Goal: Task Accomplishment & Management: Manage account settings

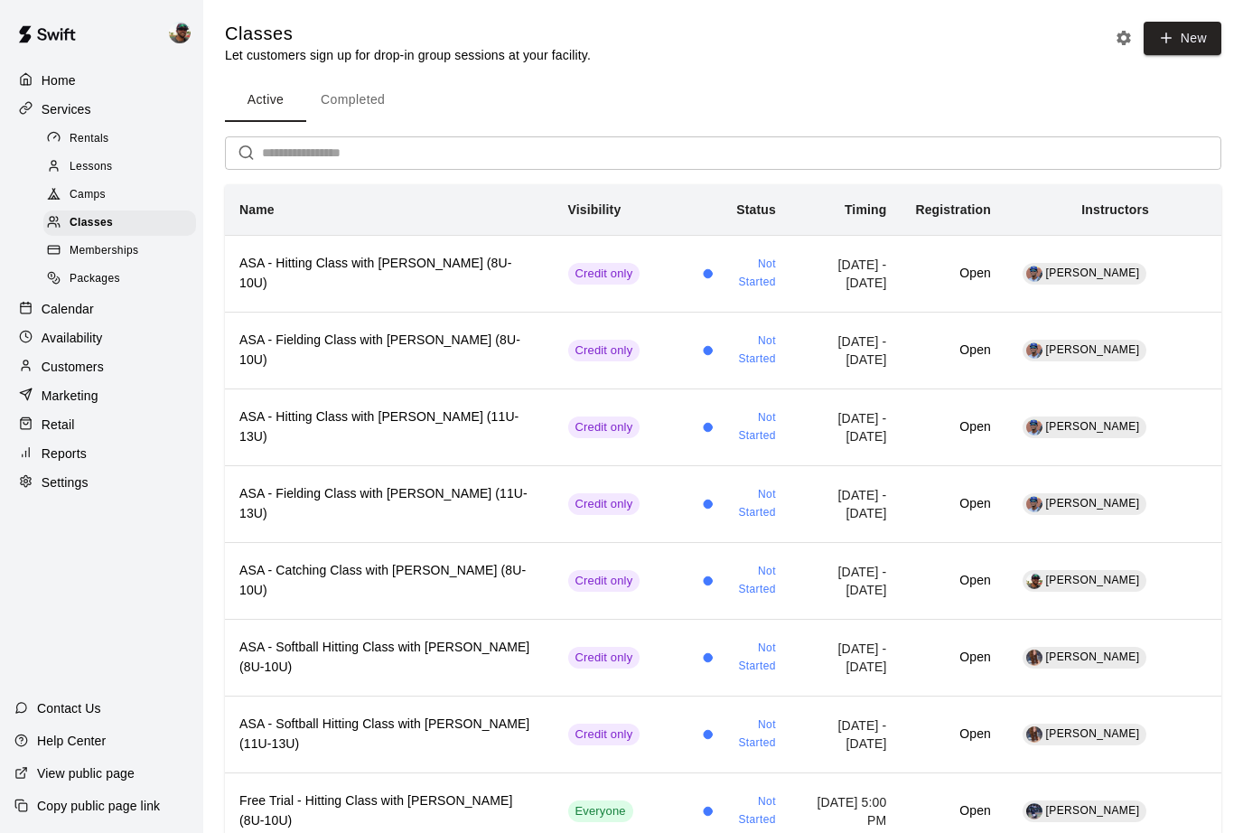
click at [78, 313] on p "Calendar" at bounding box center [68, 309] width 52 height 18
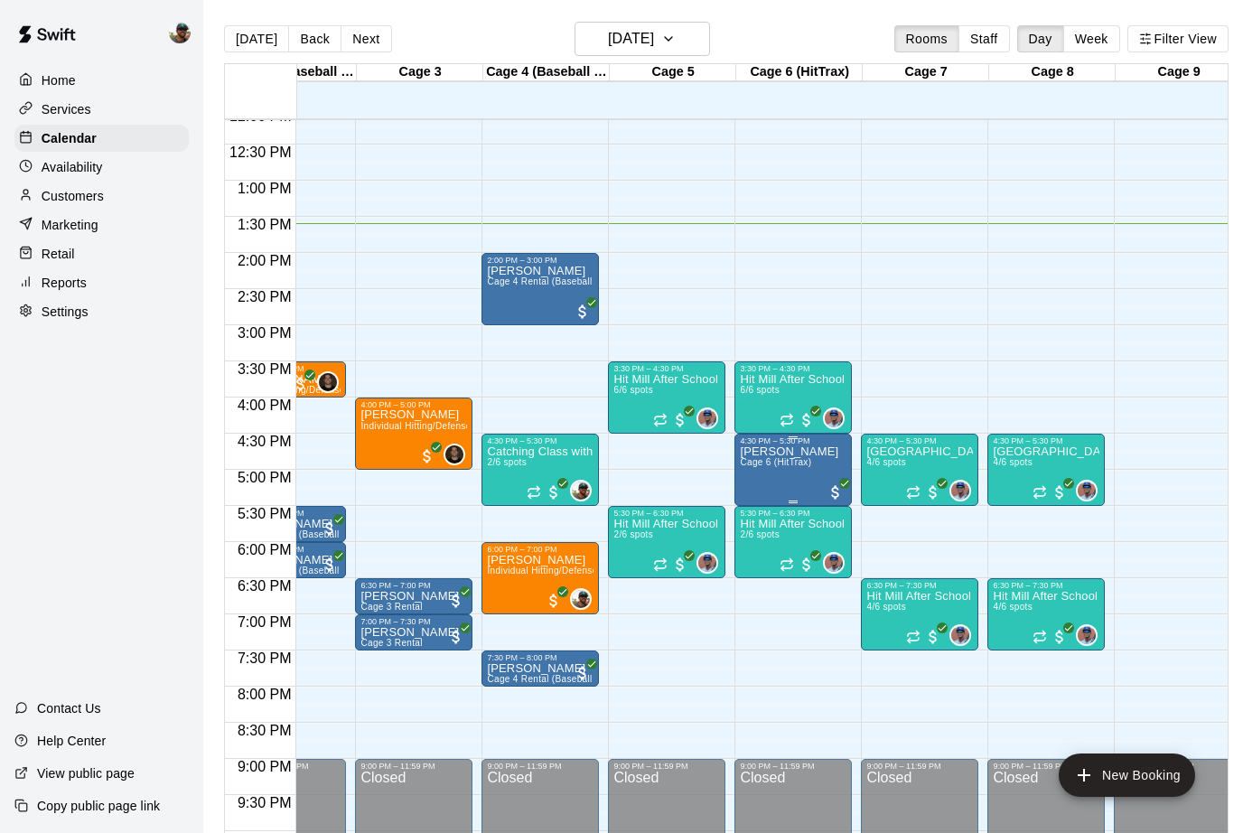
scroll to position [0, 193]
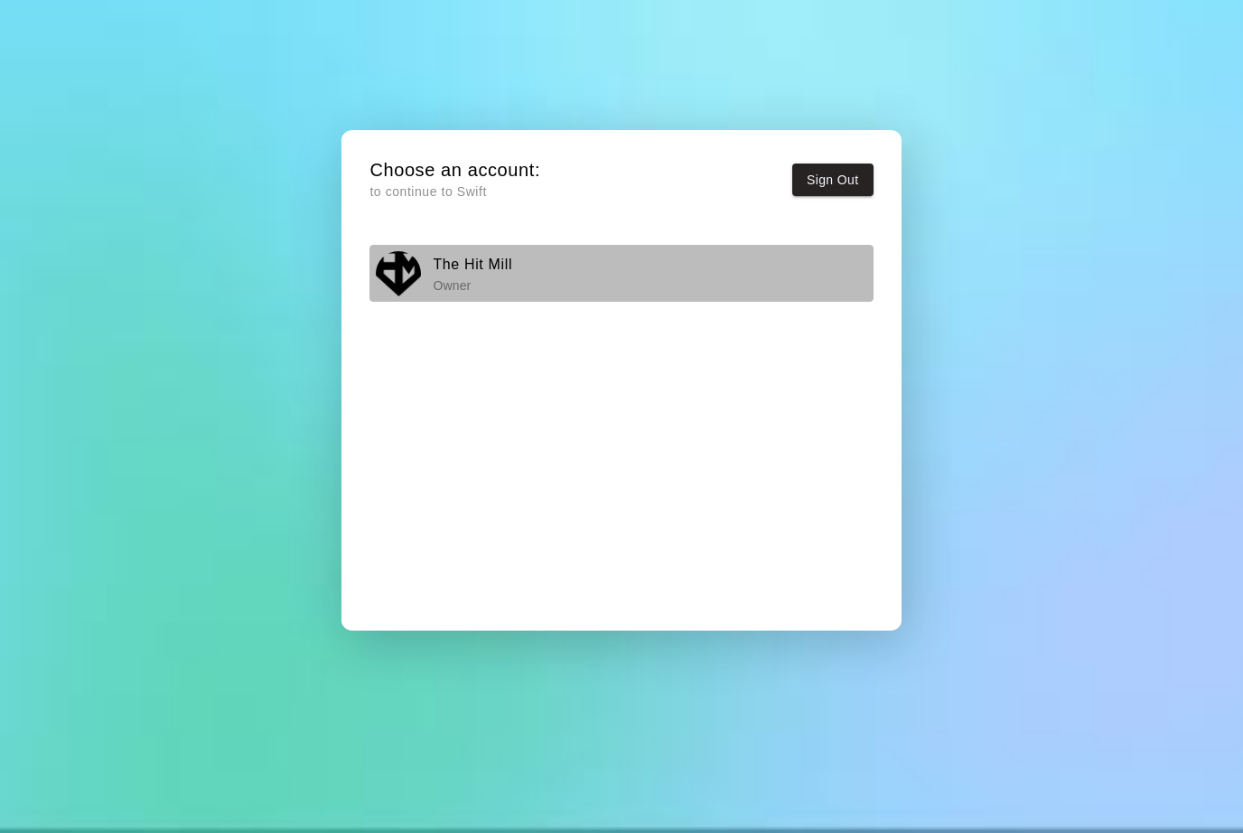
click at [444, 262] on h6 "The Hit Mill" at bounding box center [472, 264] width 79 height 23
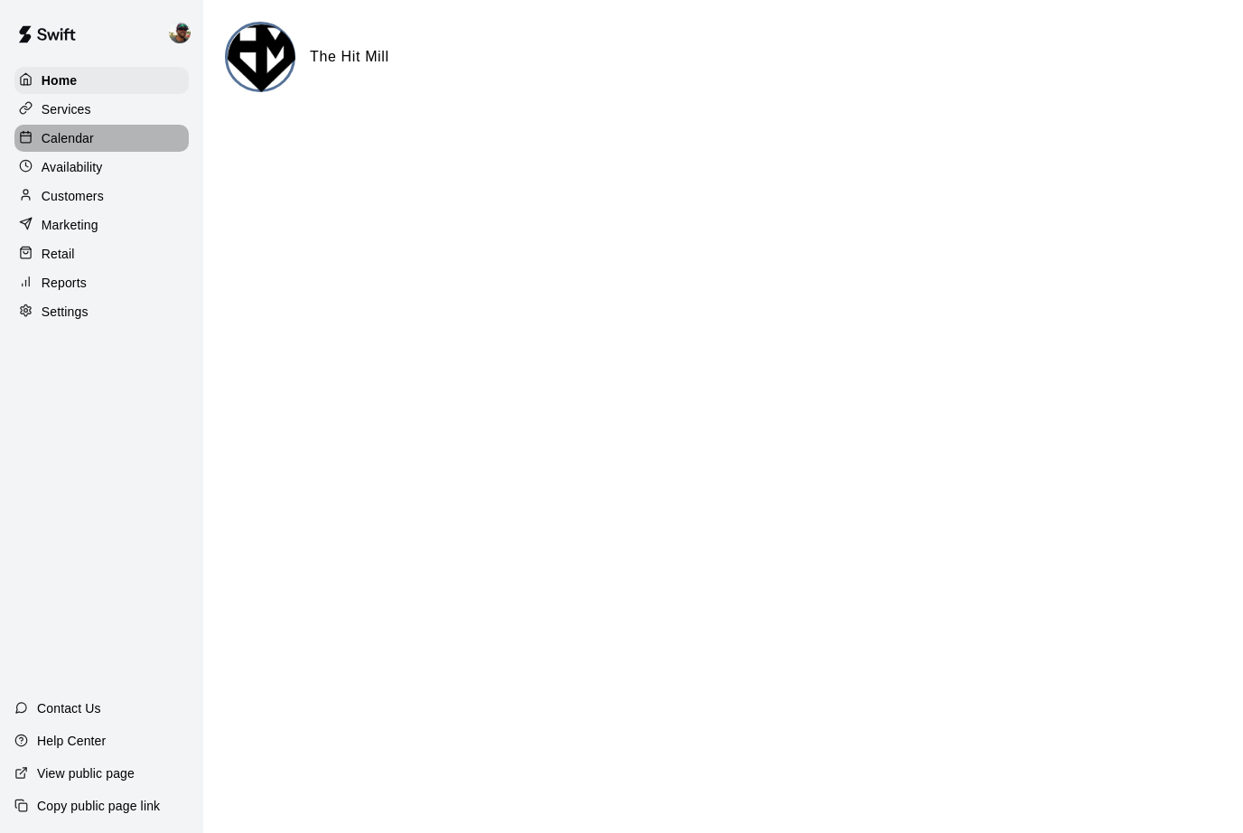
click at [56, 140] on p "Calendar" at bounding box center [68, 138] width 52 height 18
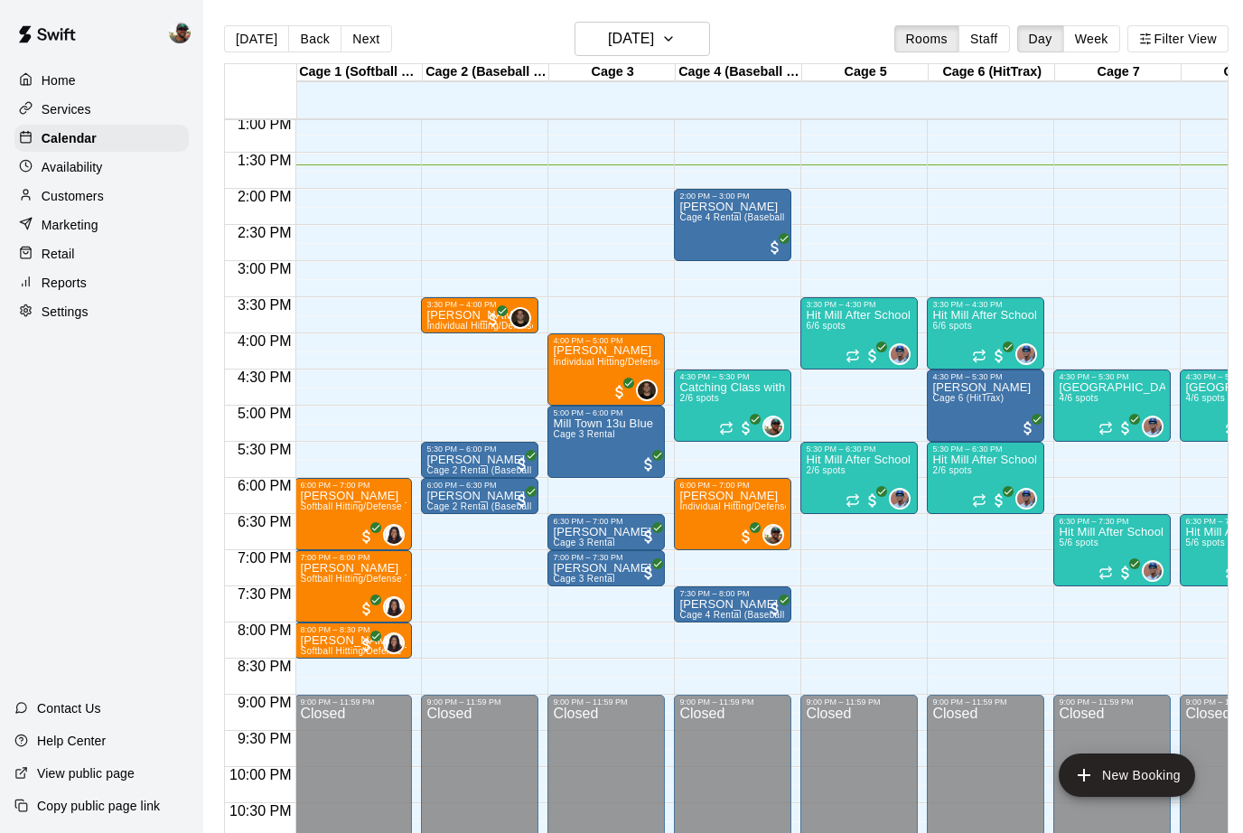
scroll to position [942, 1]
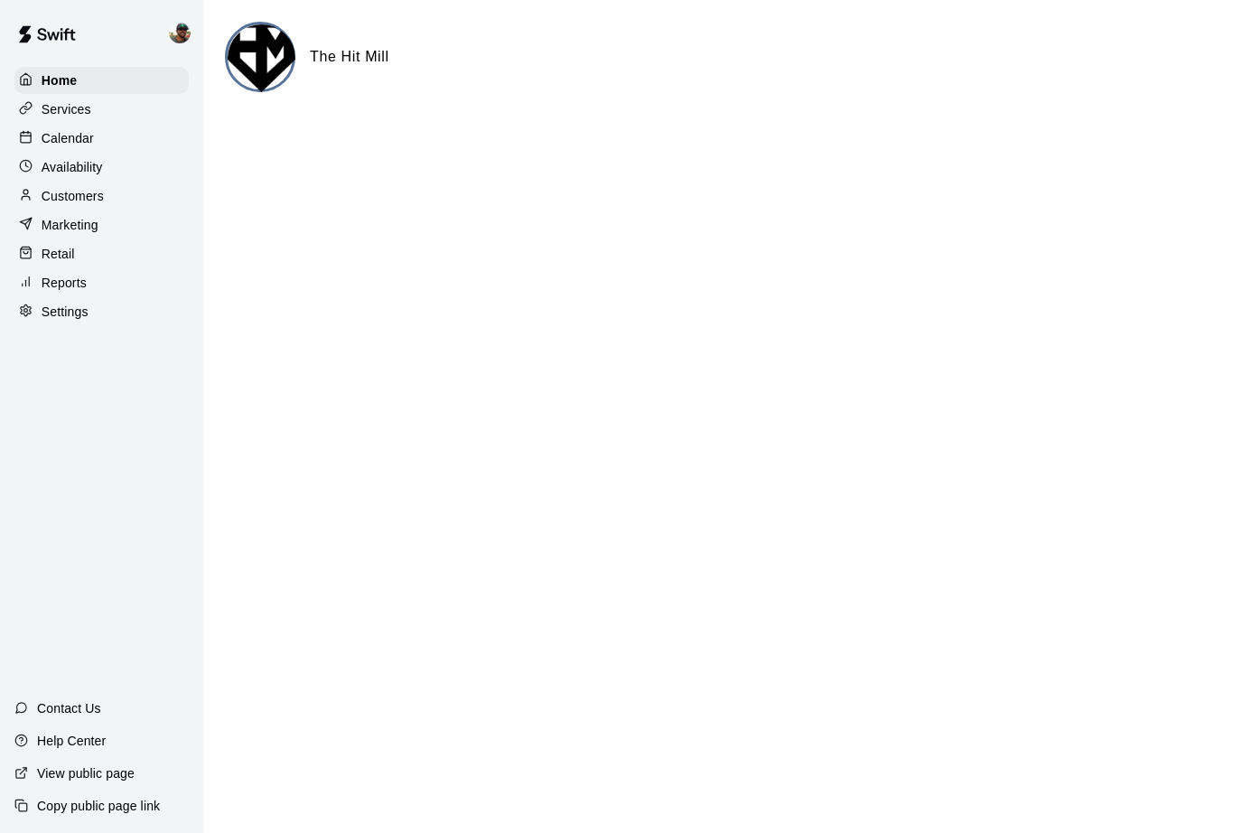
click at [61, 143] on p "Calendar" at bounding box center [68, 138] width 52 height 18
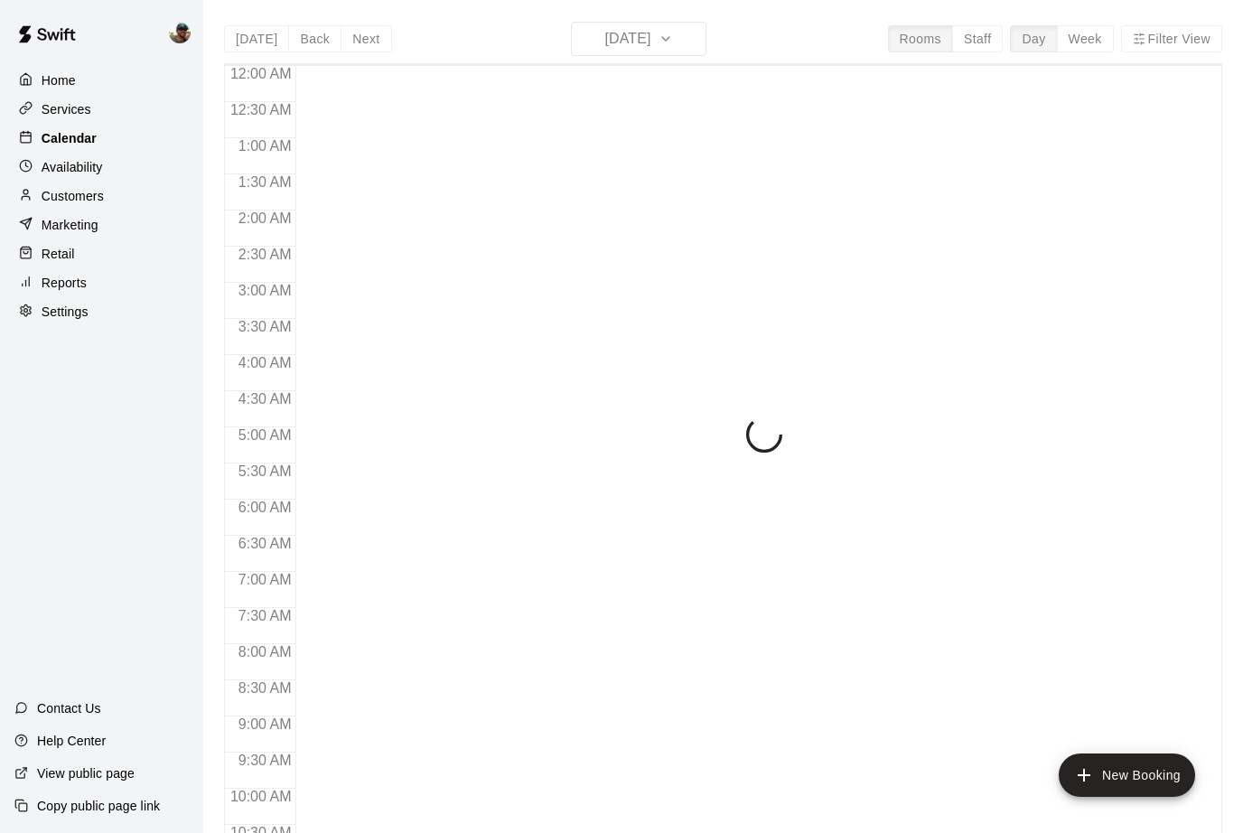
scroll to position [888, 0]
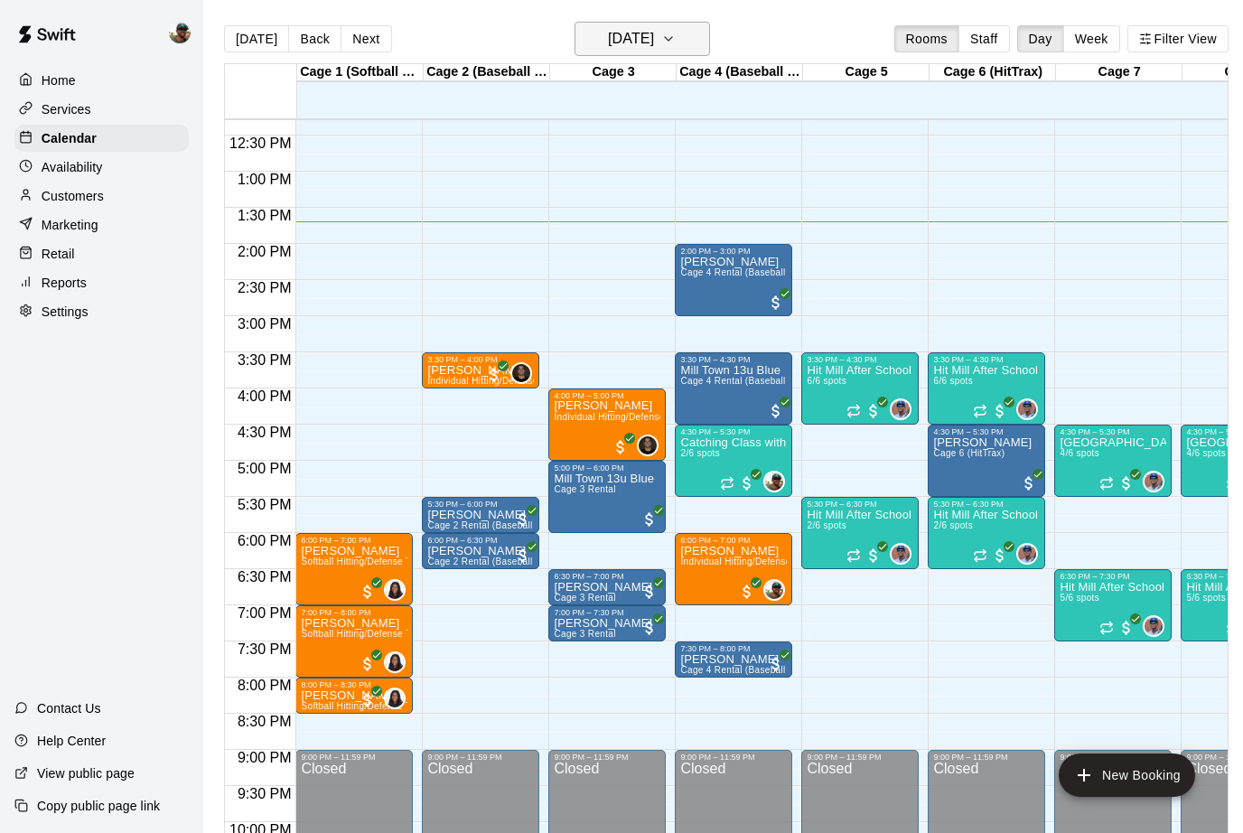
click at [654, 41] on h6 "[DATE]" at bounding box center [631, 38] width 46 height 25
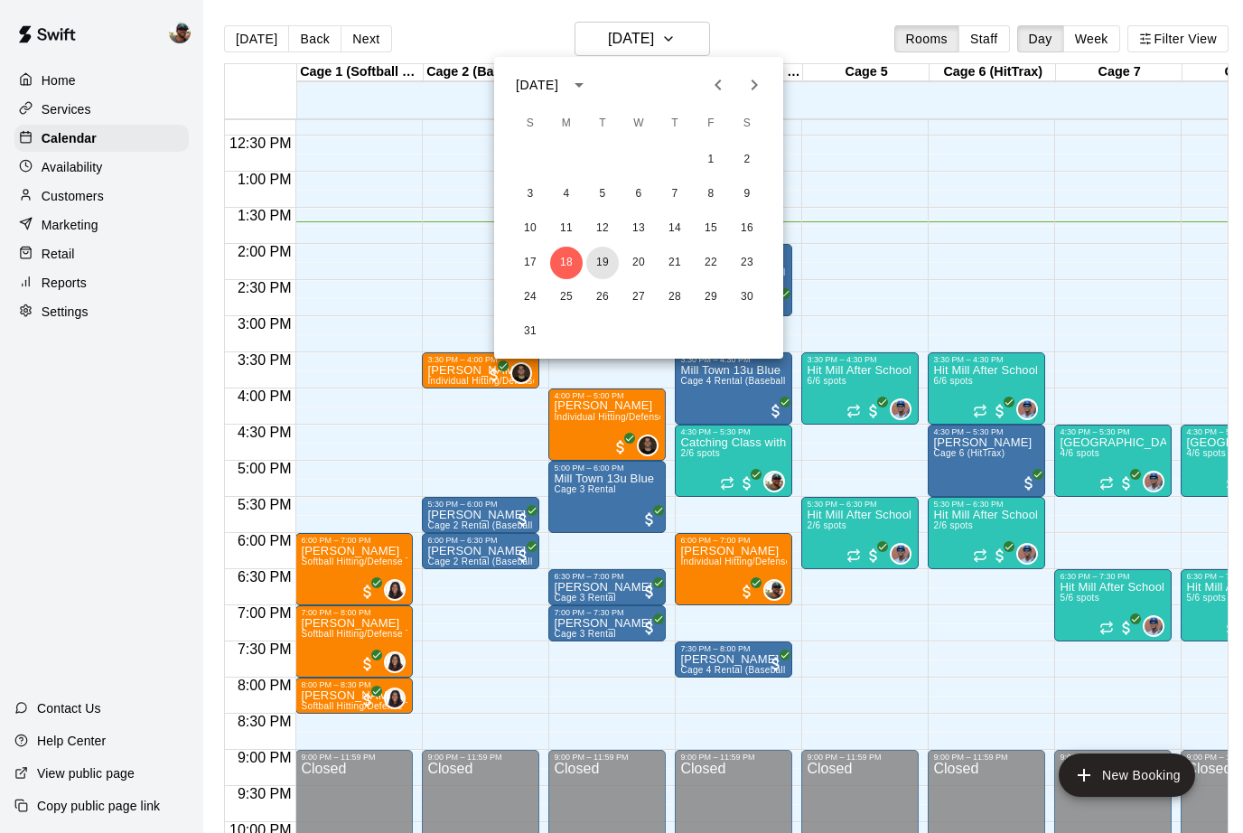
click at [601, 269] on button "19" at bounding box center [602, 263] width 33 height 33
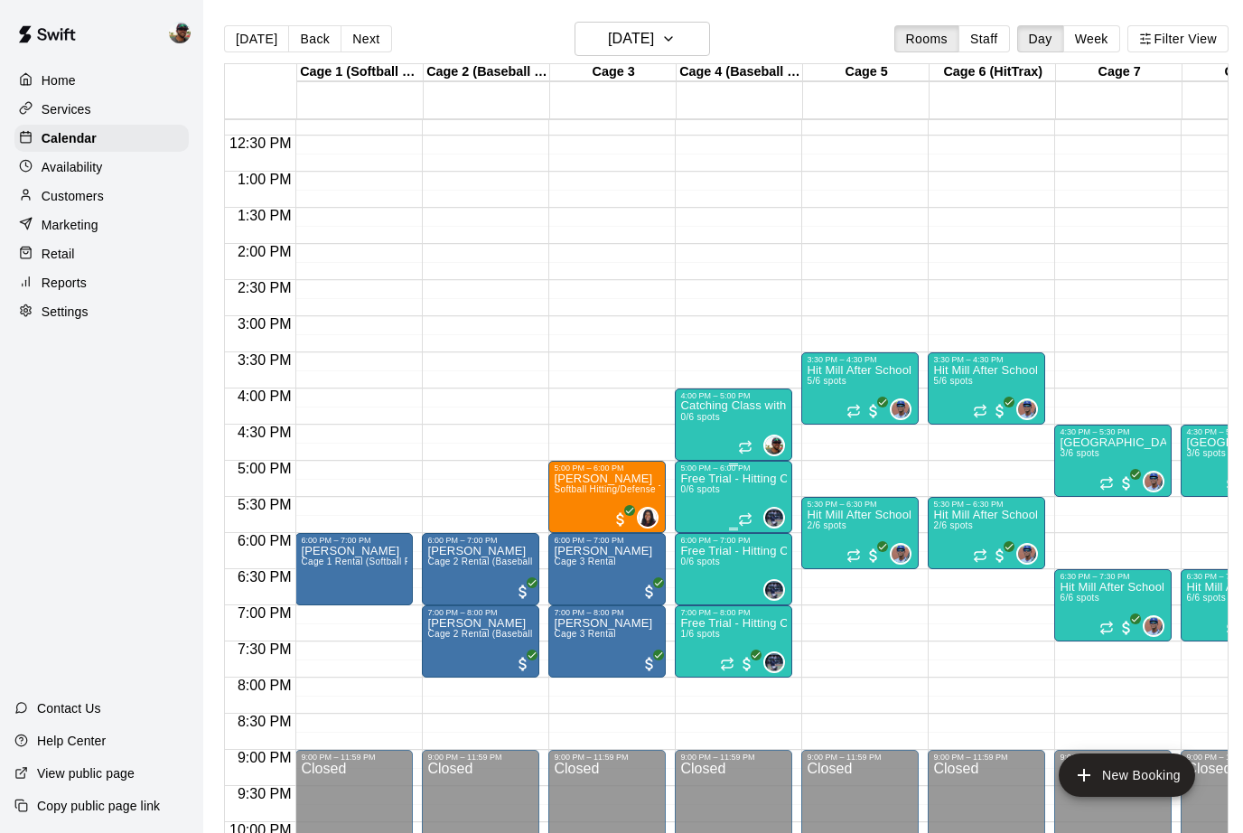
click at [702, 538] on img "edit" at bounding box center [699, 536] width 21 height 21
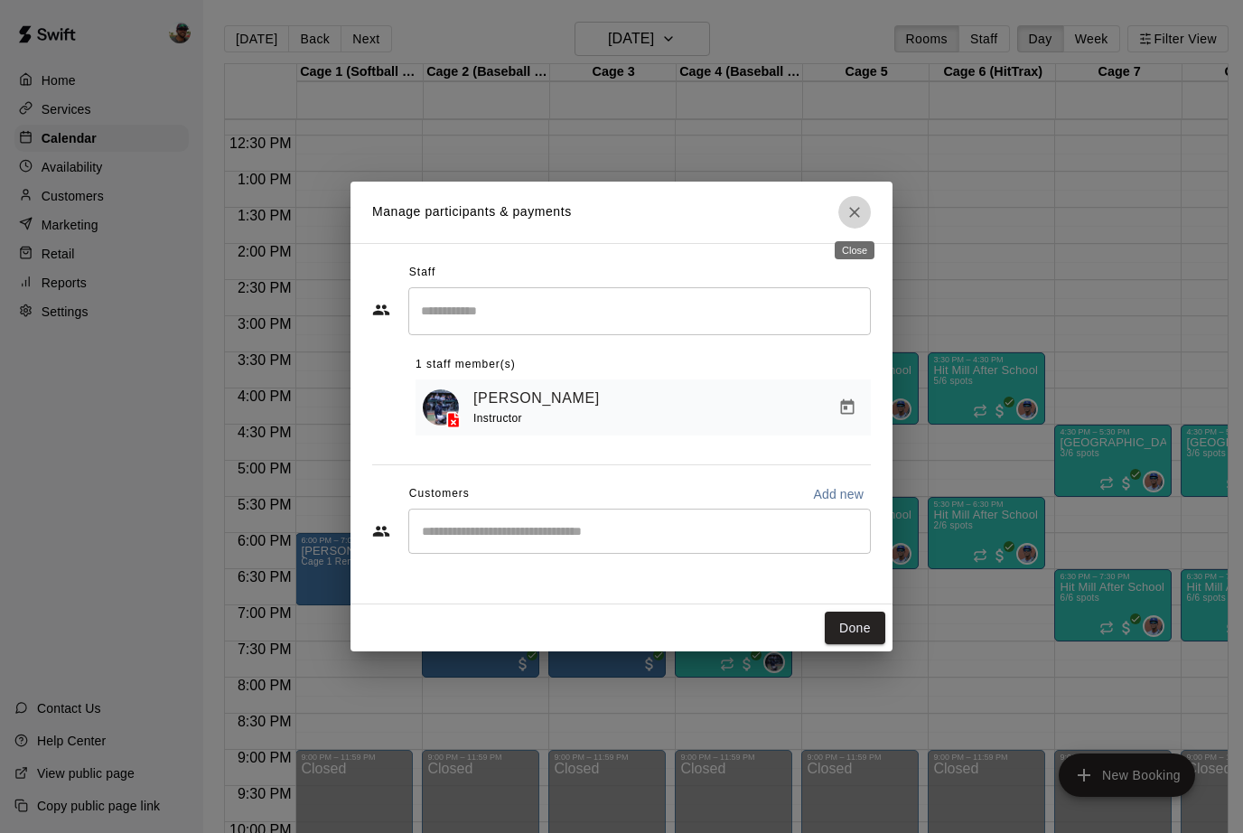
click at [855, 210] on icon "Close" at bounding box center [854, 212] width 11 height 11
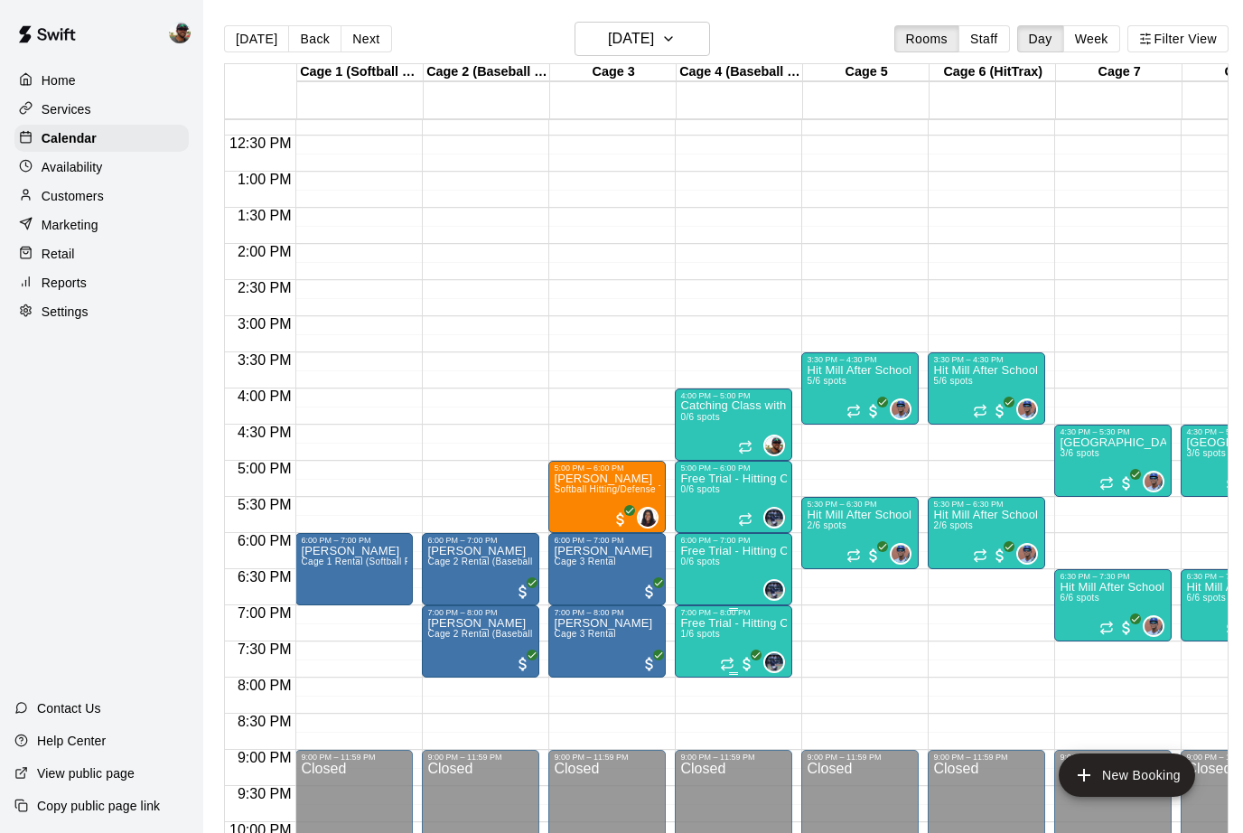
click at [714, 623] on p "Free Trial - Hitting Class with JT Marr (14U+)" at bounding box center [733, 623] width 107 height 0
click at [699, 692] on img "edit" at bounding box center [699, 686] width 21 height 21
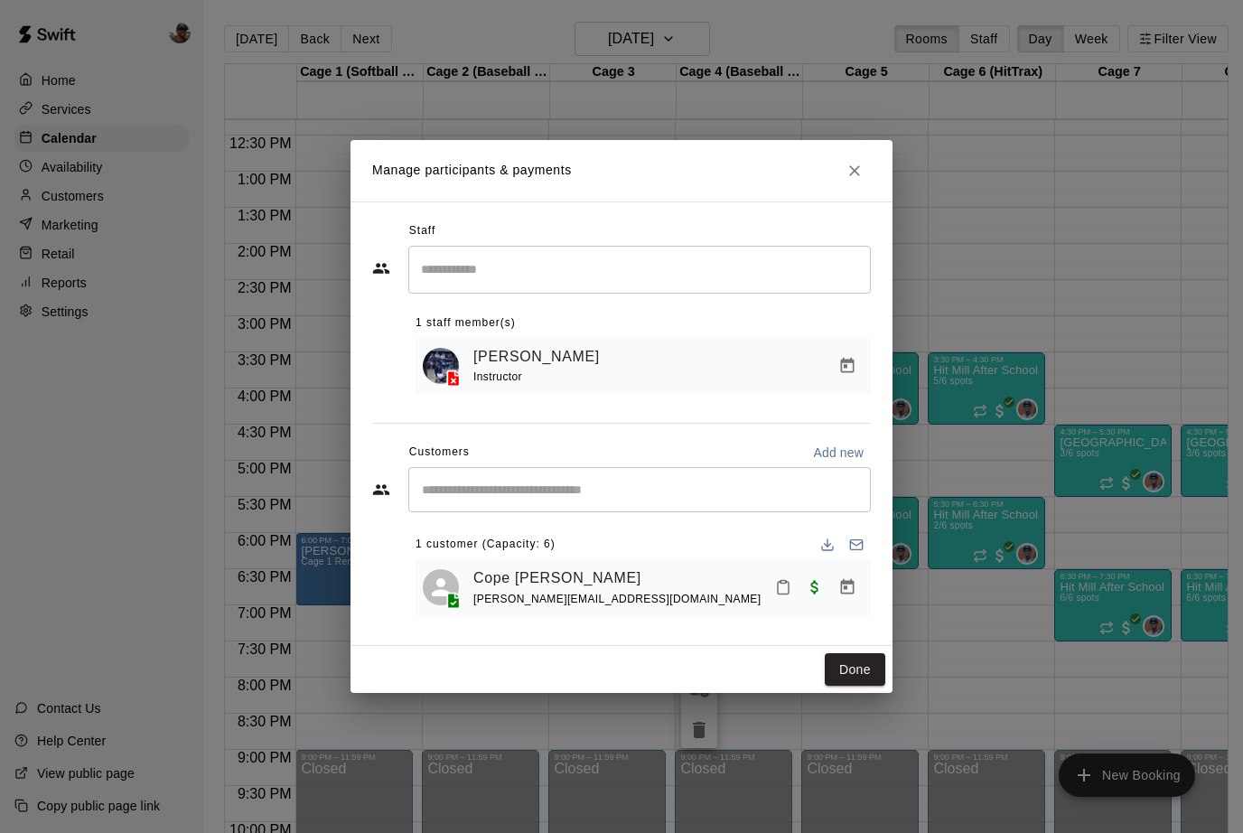
click at [850, 171] on icon "Close" at bounding box center [854, 171] width 18 height 18
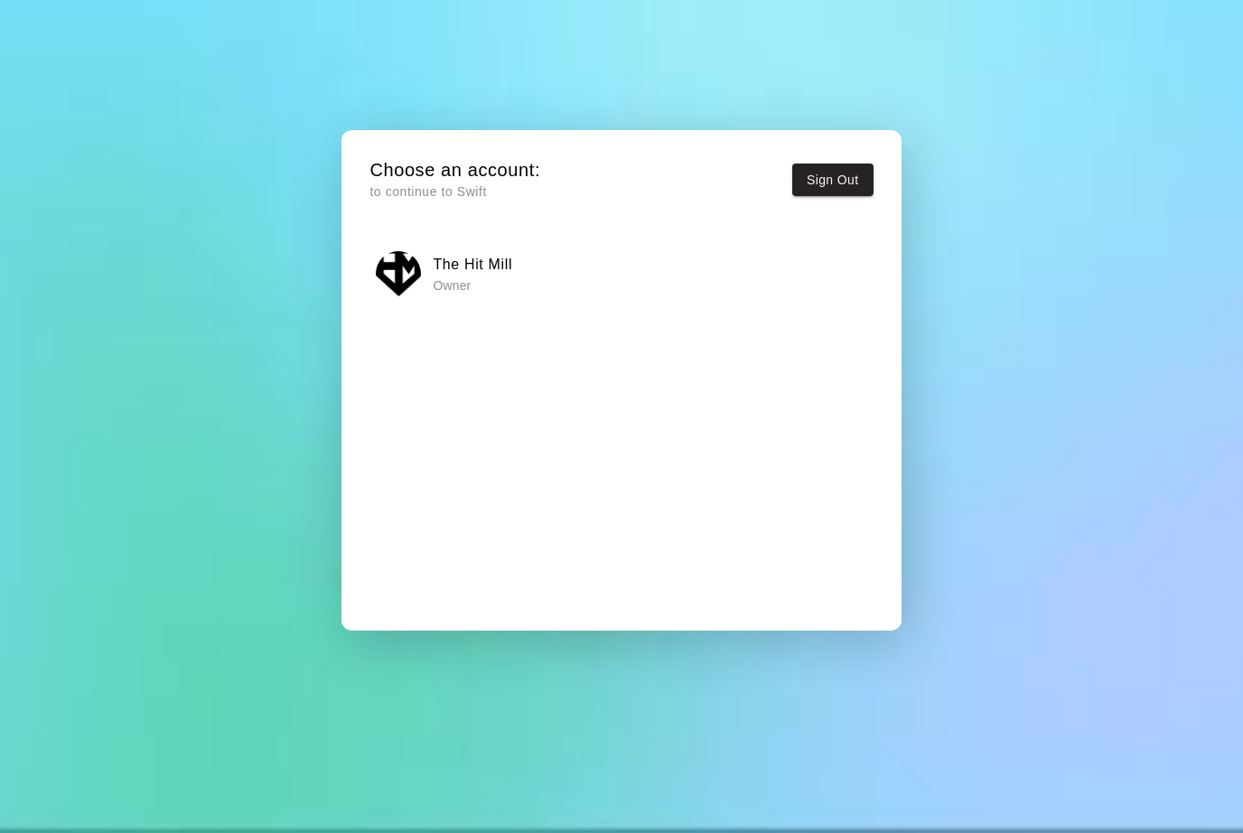
click at [453, 276] on p "Owner" at bounding box center [472, 285] width 79 height 18
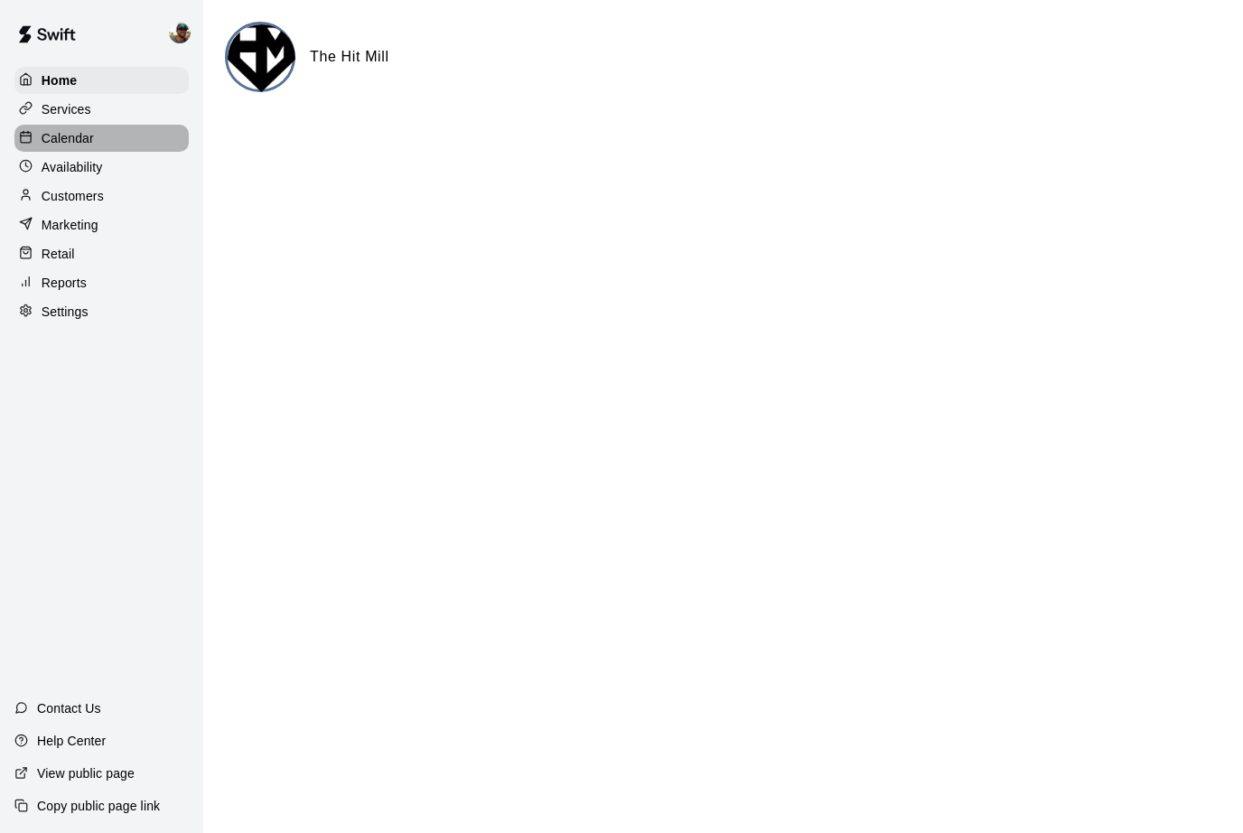
click at [70, 129] on p "Calendar" at bounding box center [68, 138] width 52 height 18
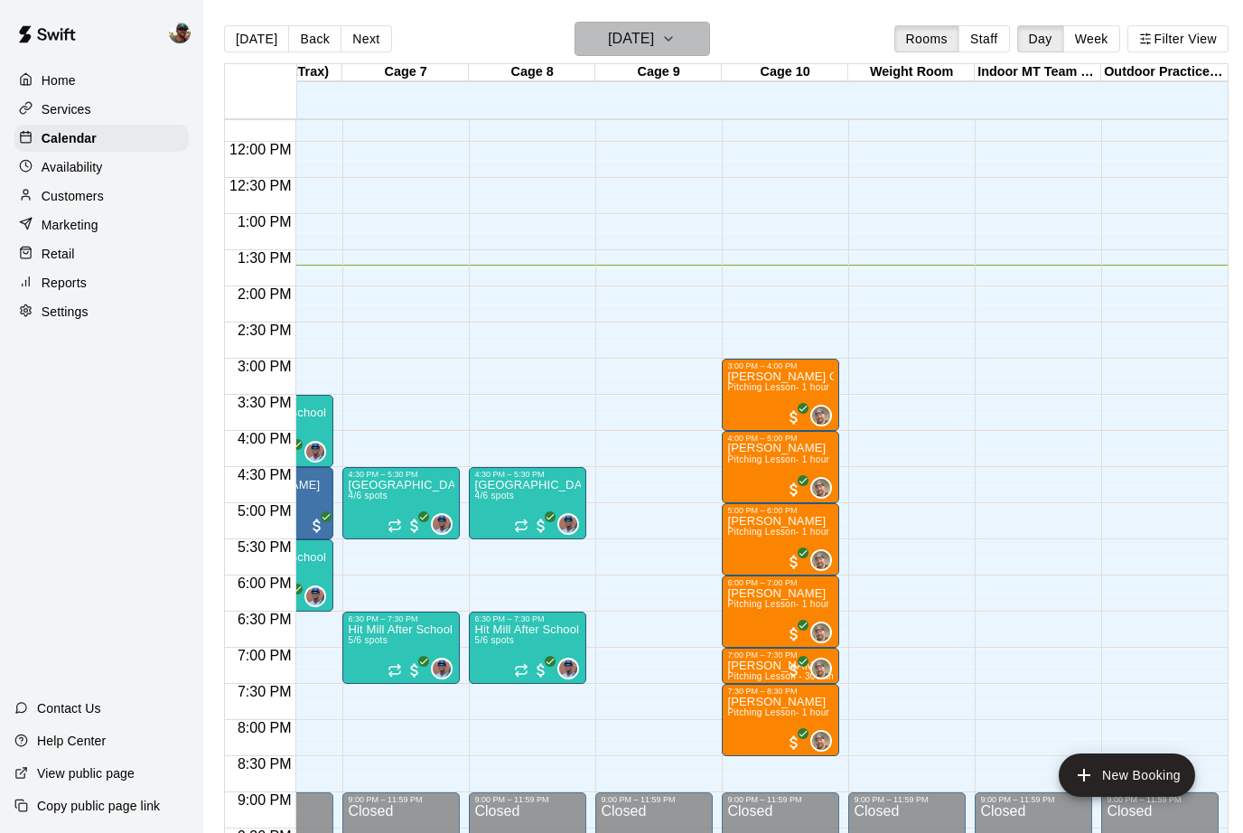
click at [676, 49] on icon "button" at bounding box center [668, 39] width 14 height 22
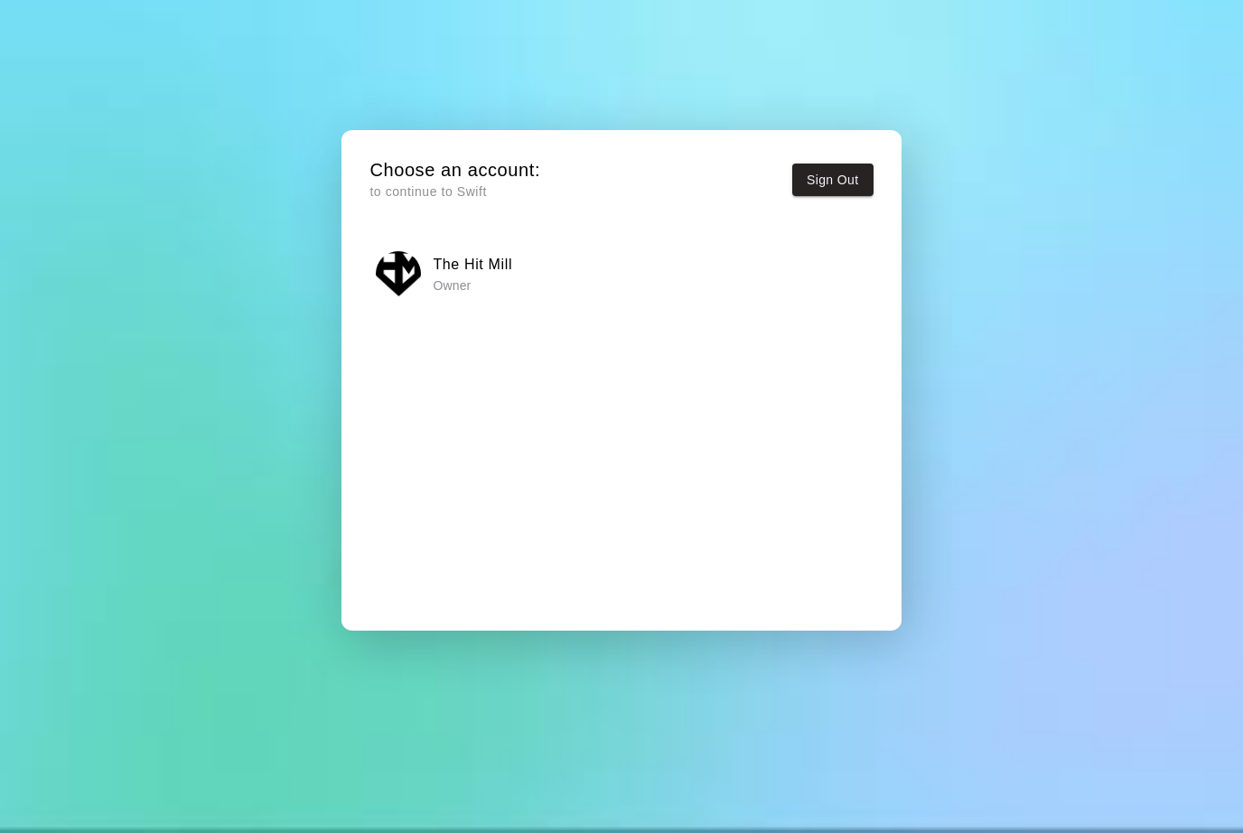
click at [456, 264] on h6 "The Hit Mill" at bounding box center [472, 264] width 79 height 23
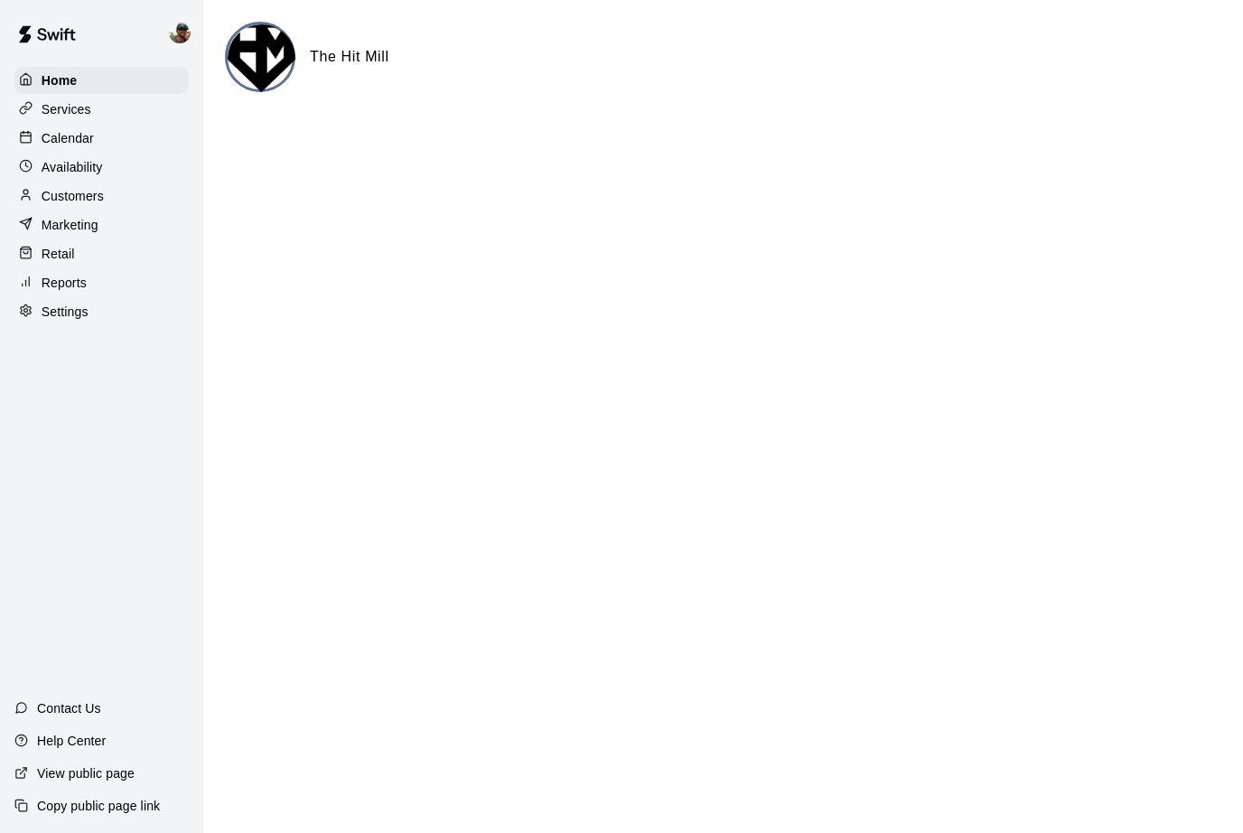
click at [58, 145] on p "Calendar" at bounding box center [68, 138] width 52 height 18
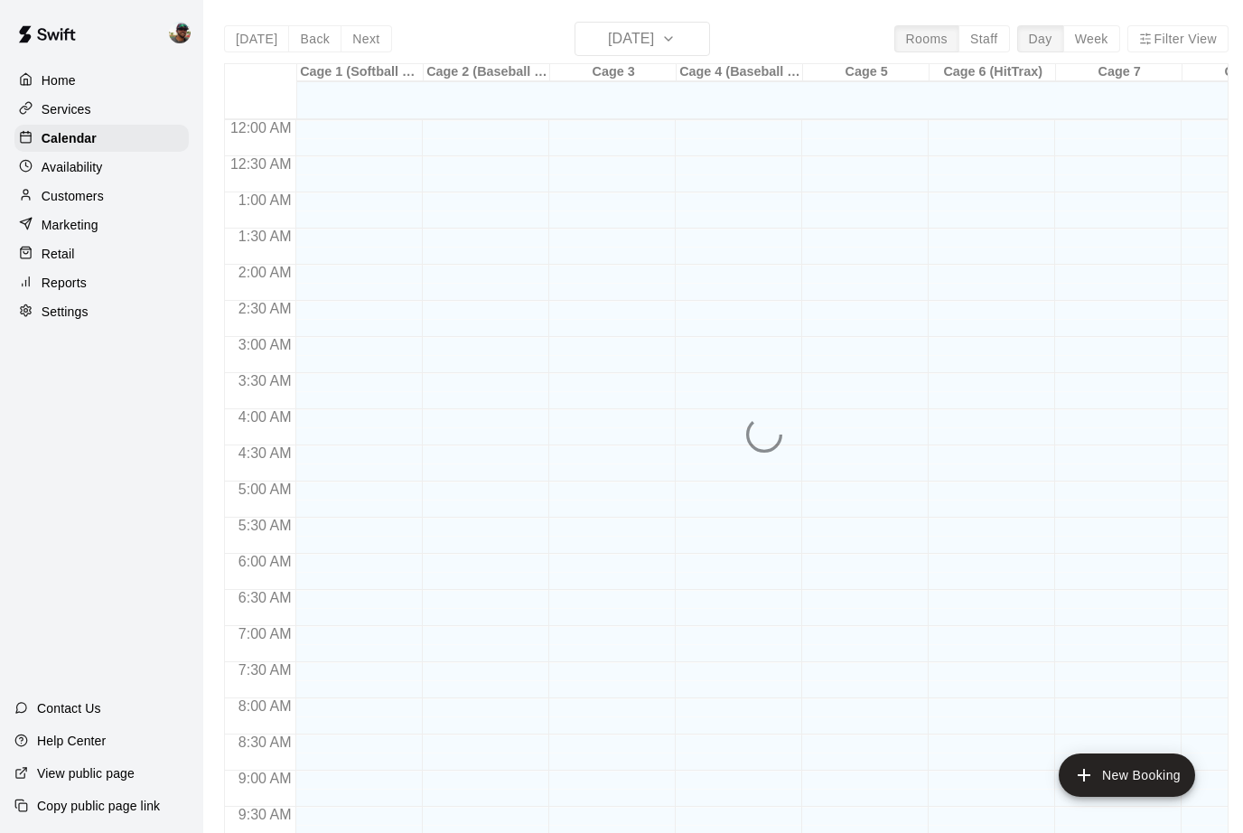
scroll to position [888, 0]
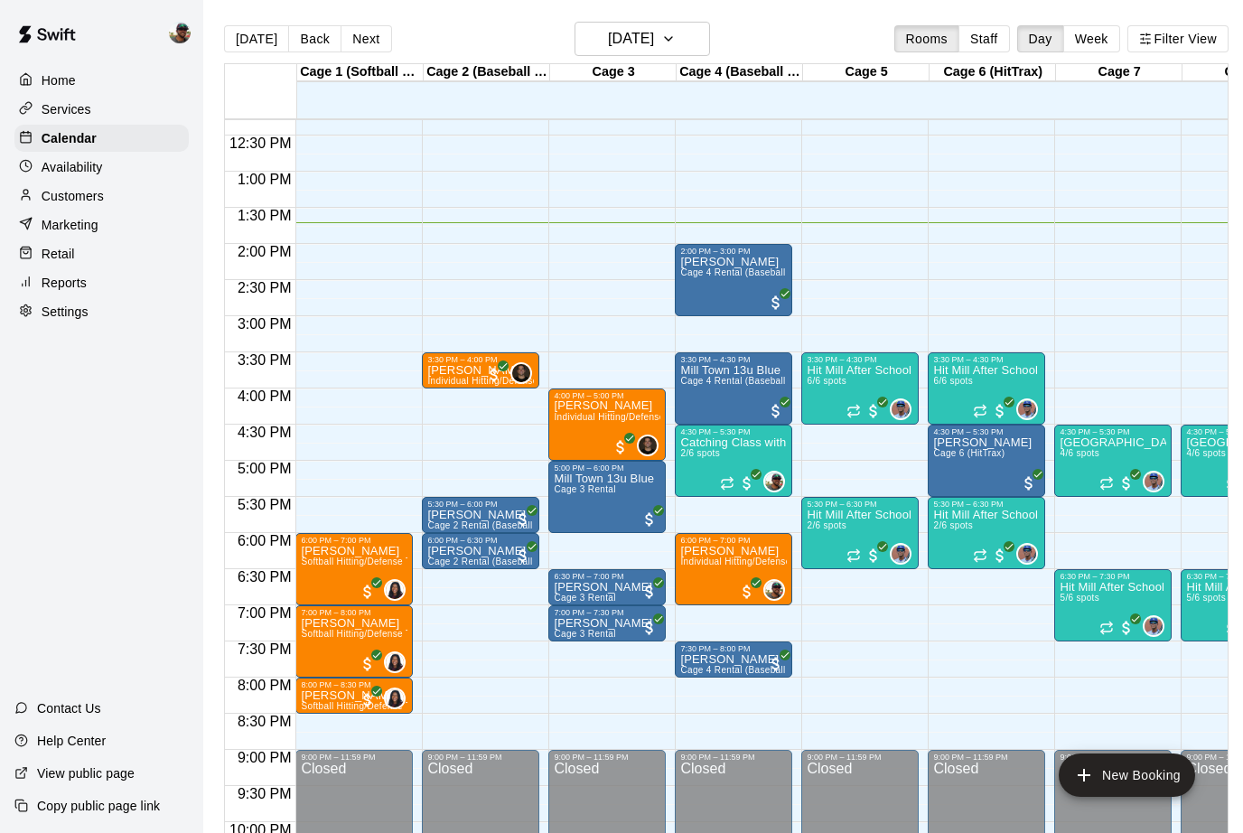
click at [607, 58] on div "Today Back Next Monday Aug 18 Rooms Staff Day Week Filter View" at bounding box center [726, 43] width 1004 height 42
click at [620, 36] on h6 "[DATE]" at bounding box center [631, 38] width 46 height 25
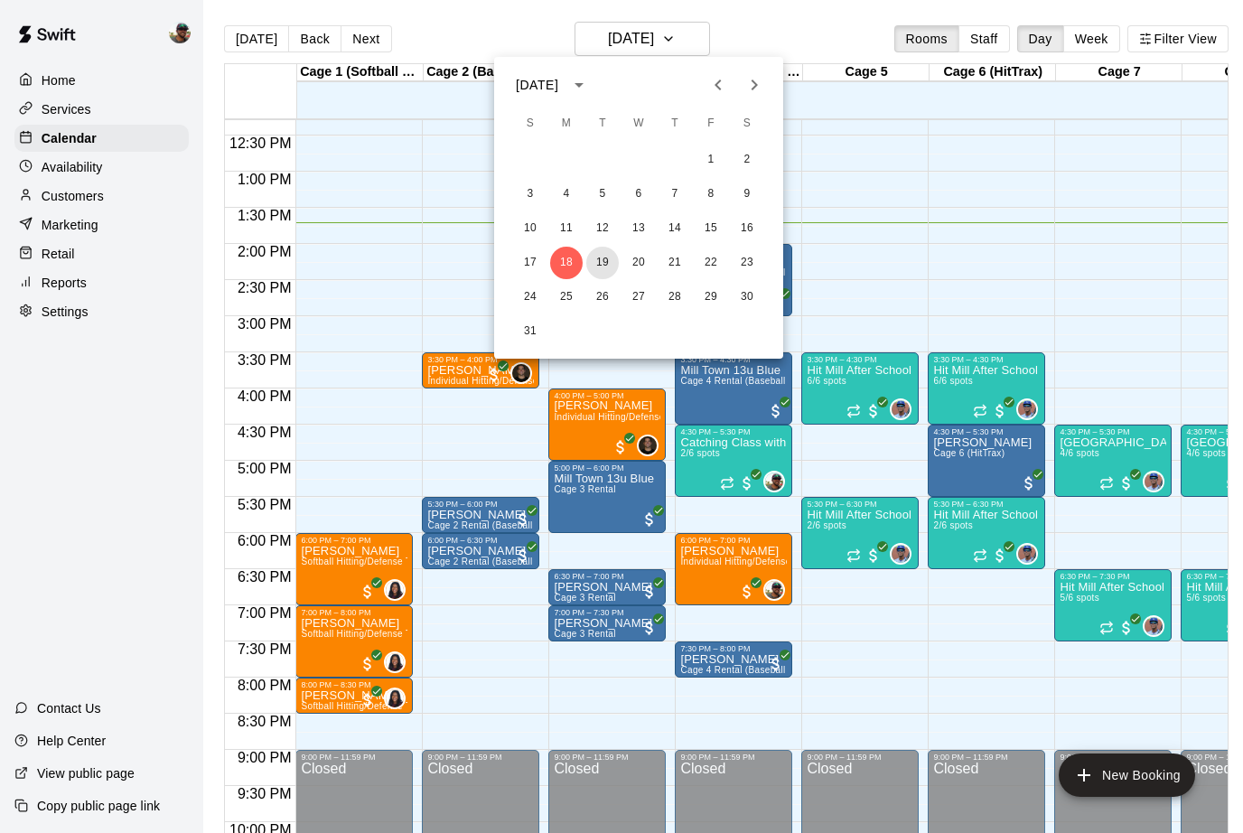
click at [602, 266] on button "19" at bounding box center [602, 263] width 33 height 33
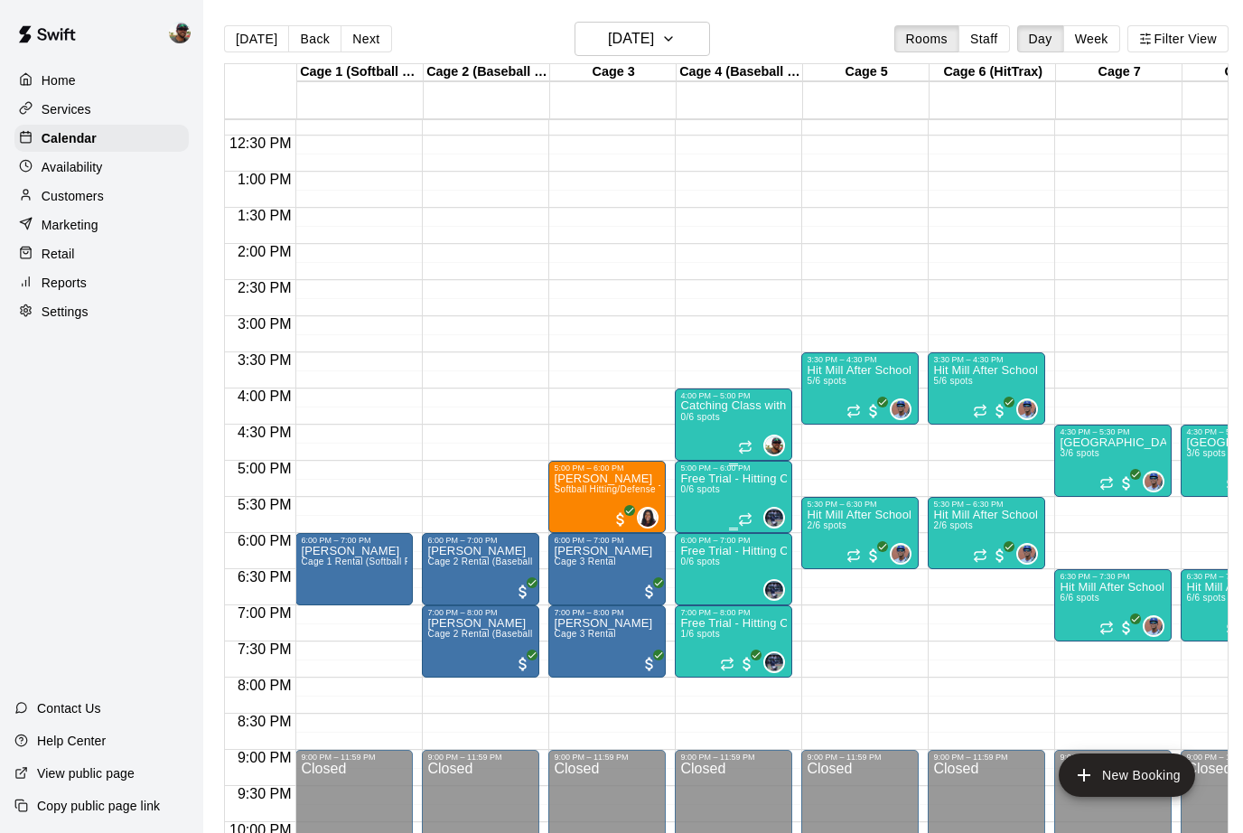
click at [704, 496] on icon "edit" at bounding box center [699, 493] width 22 height 22
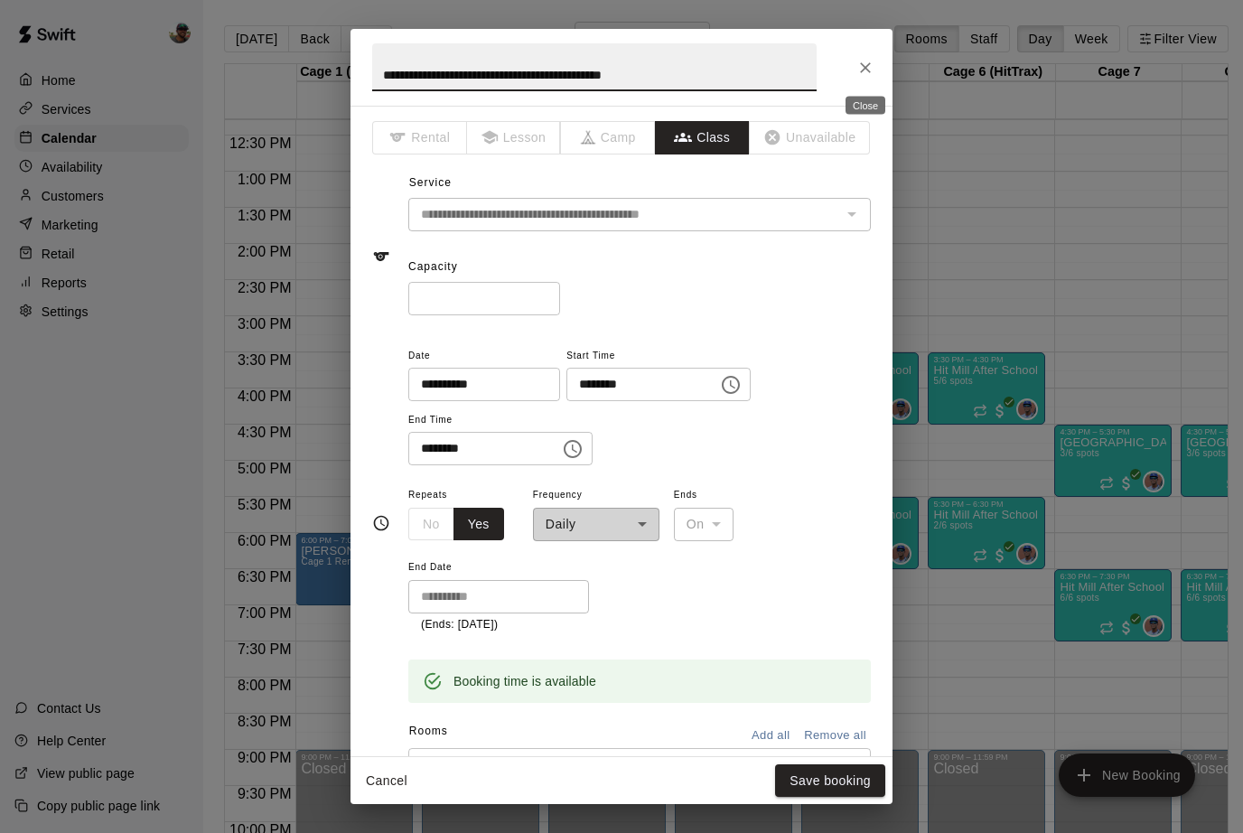
click at [867, 66] on icon "Close" at bounding box center [865, 67] width 11 height 11
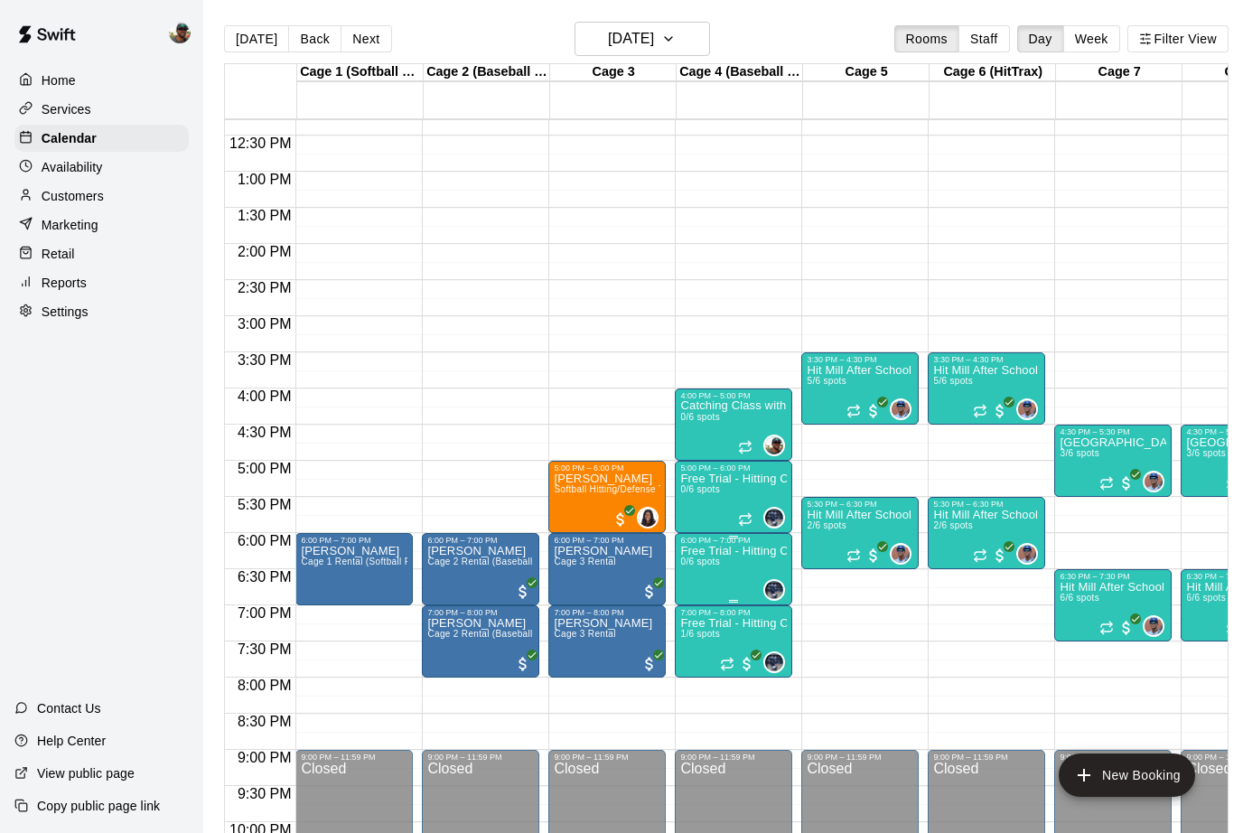
click at [701, 561] on icon "edit" at bounding box center [699, 565] width 16 height 16
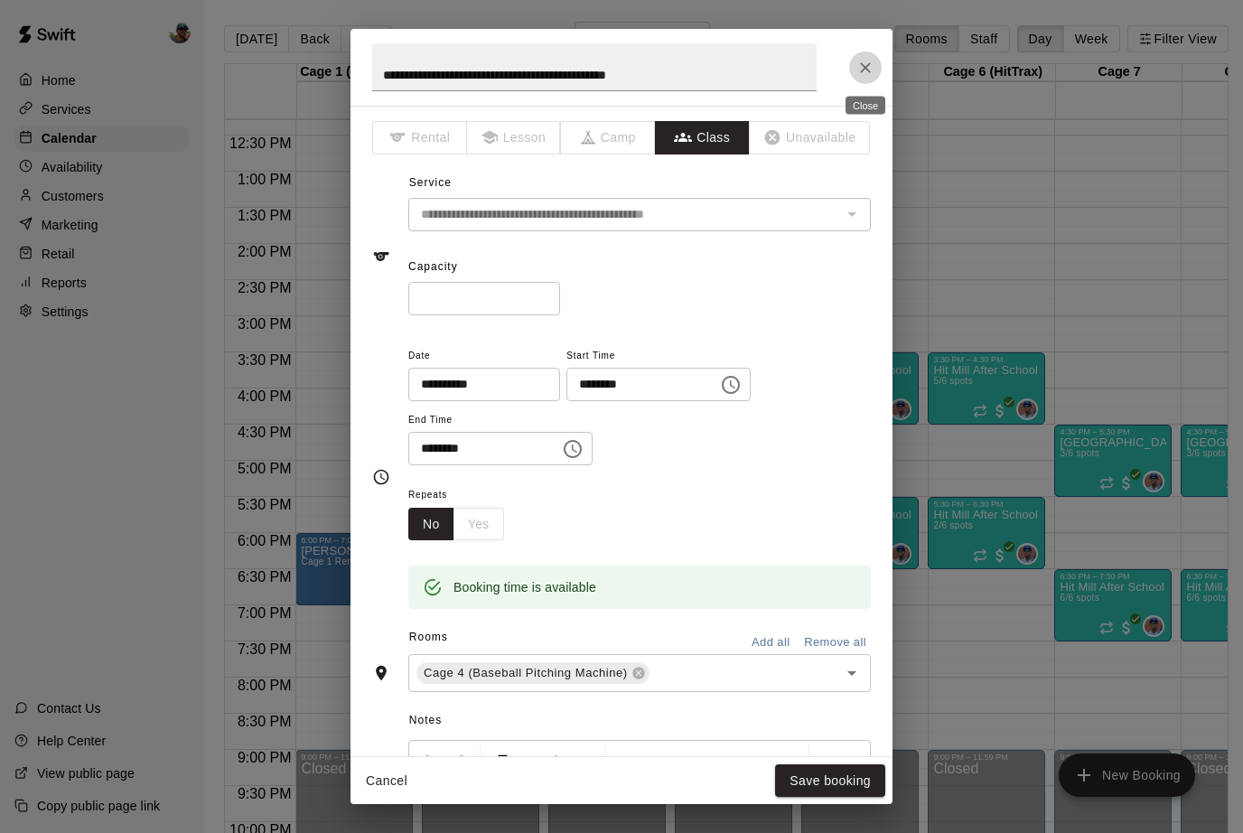
click at [862, 68] on icon "Close" at bounding box center [865, 68] width 18 height 18
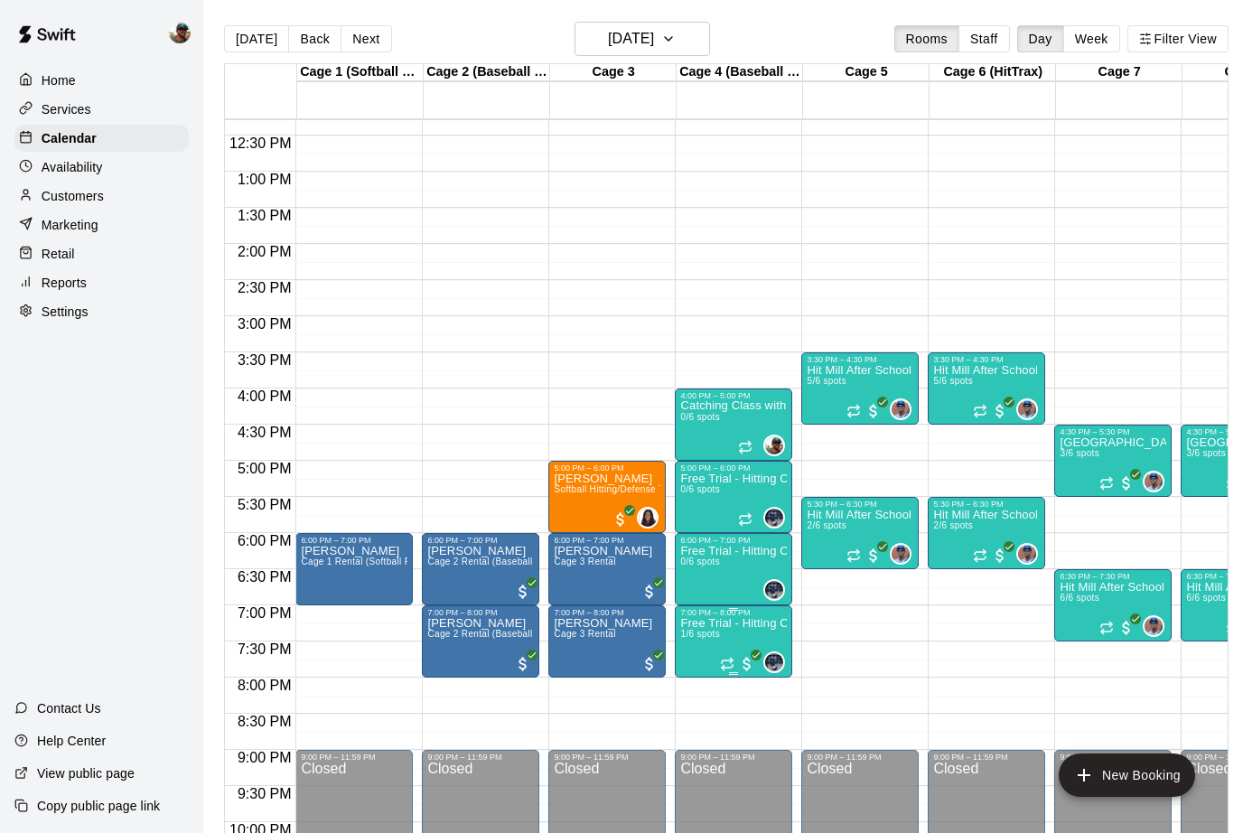
click at [699, 633] on icon "edit" at bounding box center [699, 638] width 22 height 22
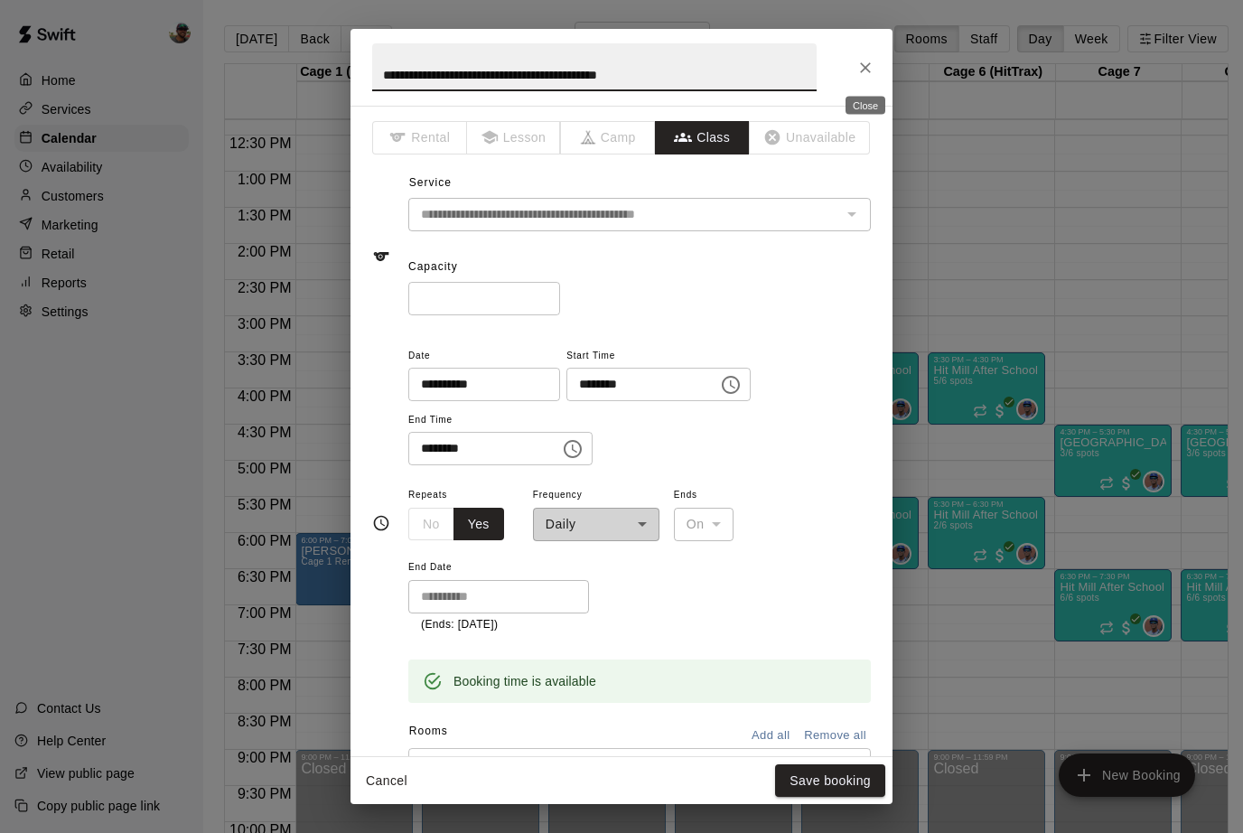
click at [862, 66] on icon "Close" at bounding box center [865, 68] width 18 height 18
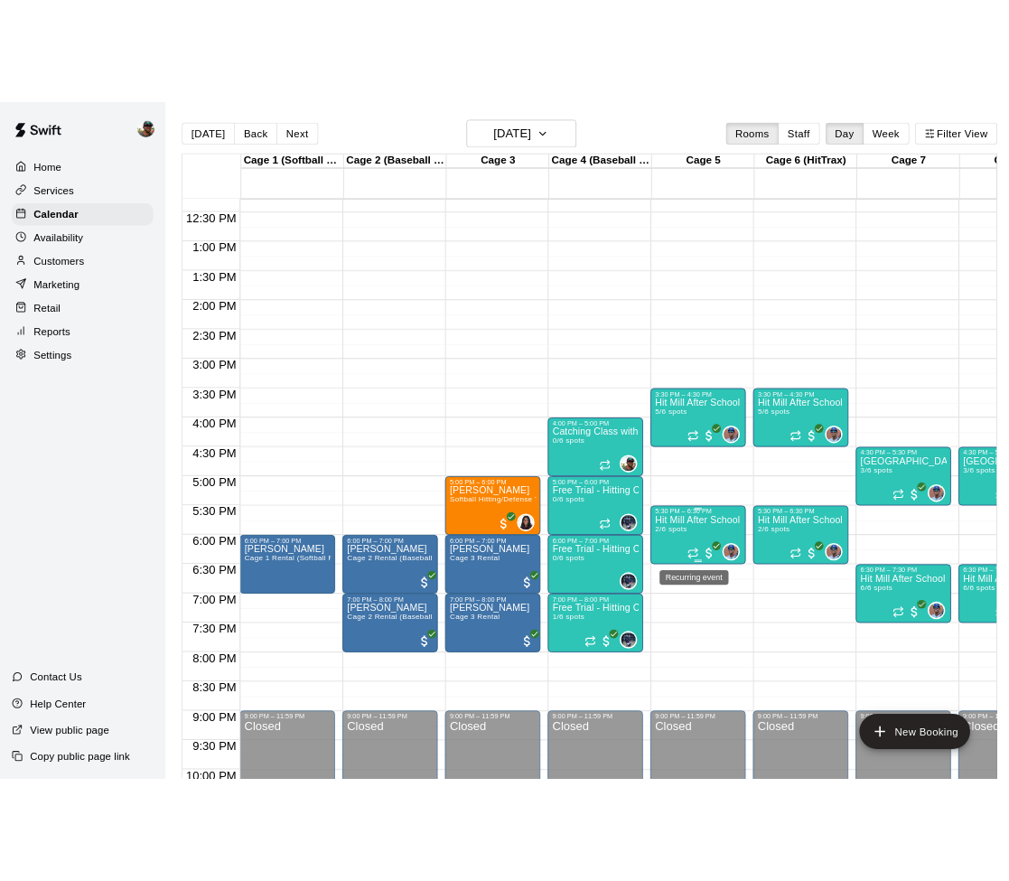
scroll to position [0, 12]
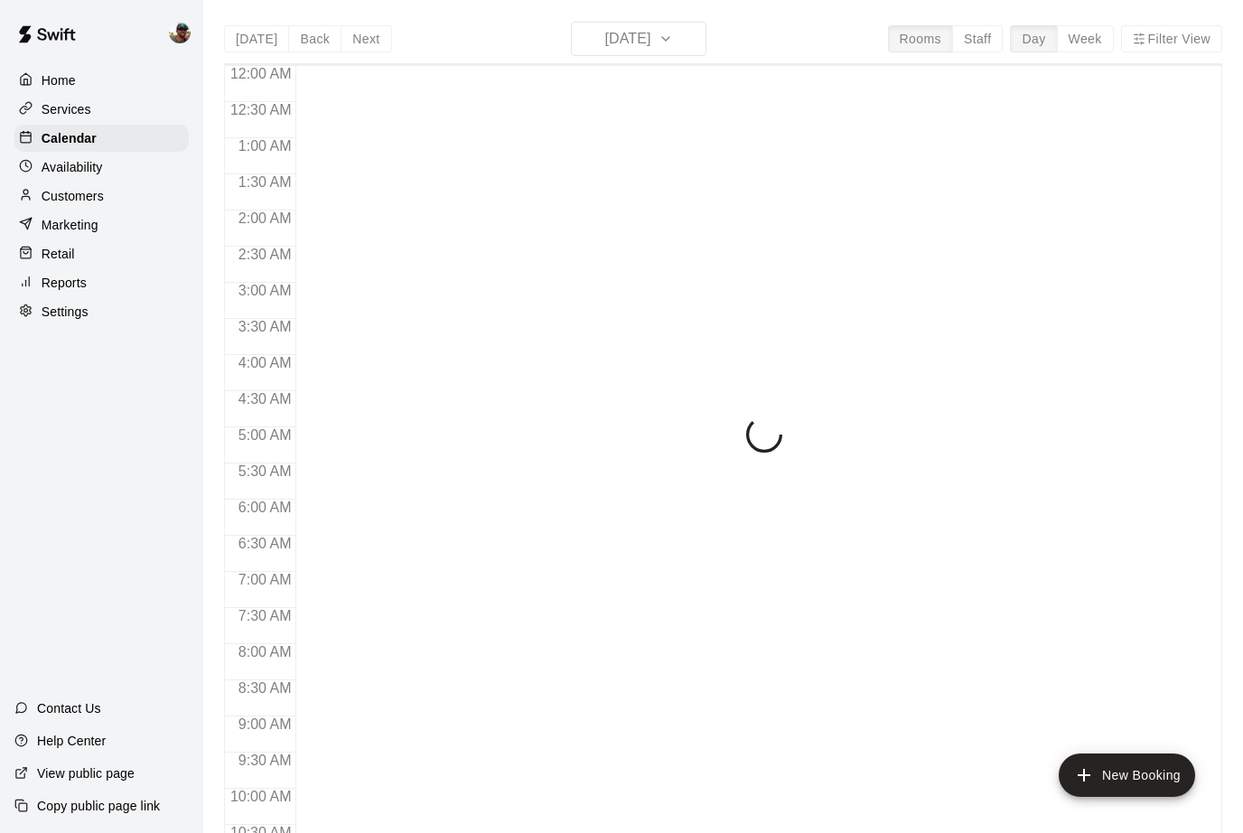
scroll to position [888, 0]
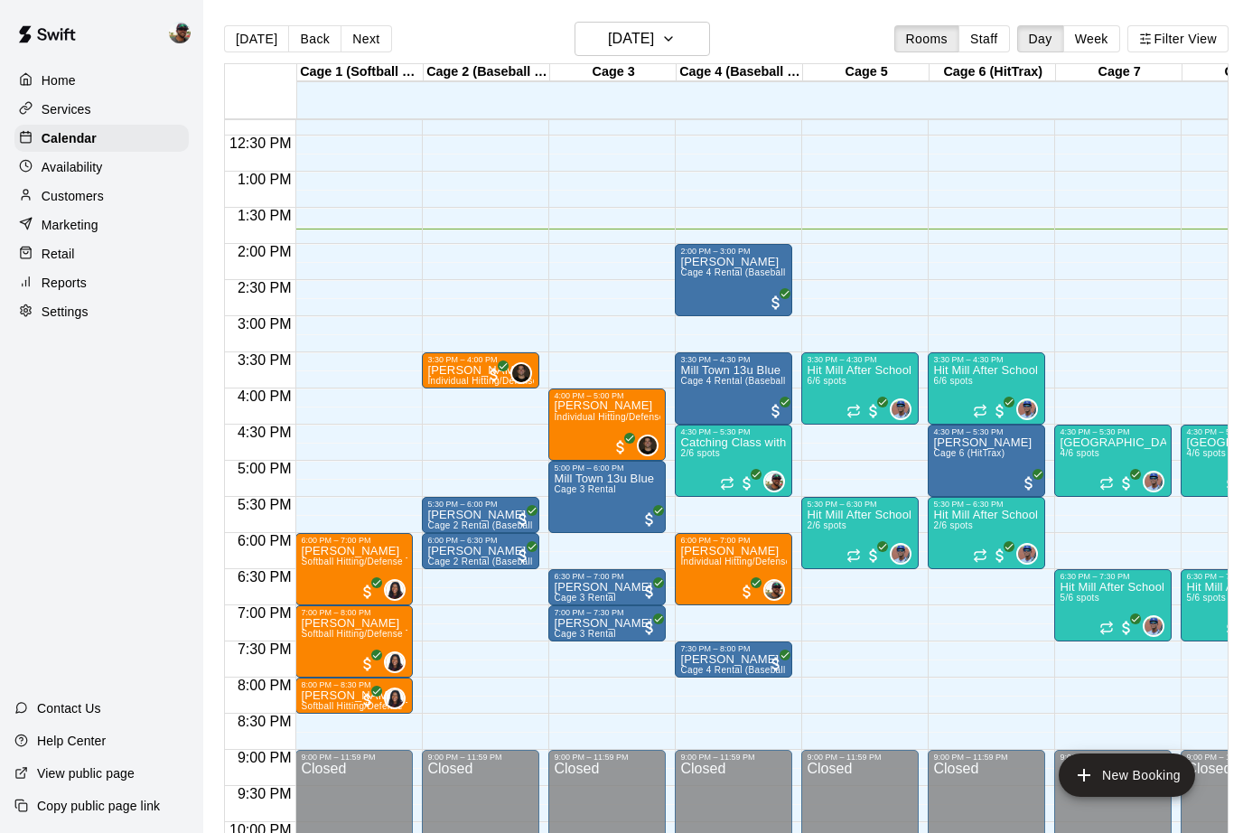
click at [175, 33] on img at bounding box center [180, 33] width 22 height 22
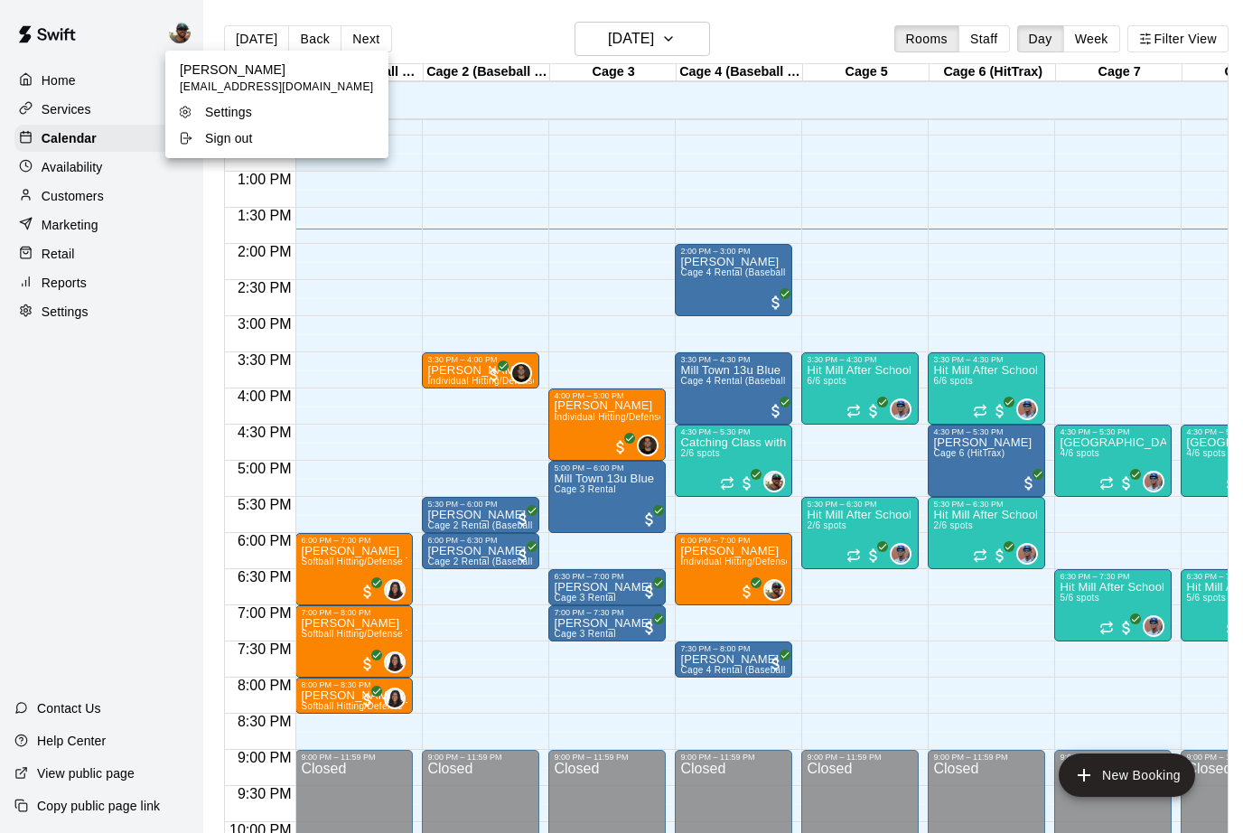
click at [220, 140] on p "Sign out" at bounding box center [229, 138] width 48 height 18
